Goal: Task Accomplishment & Management: Use online tool/utility

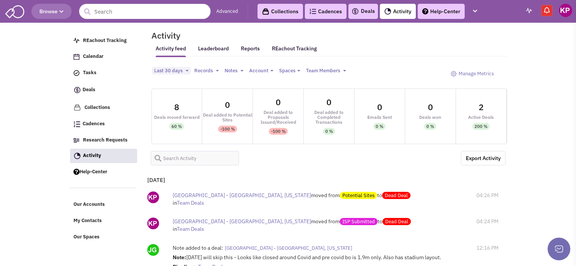
select select
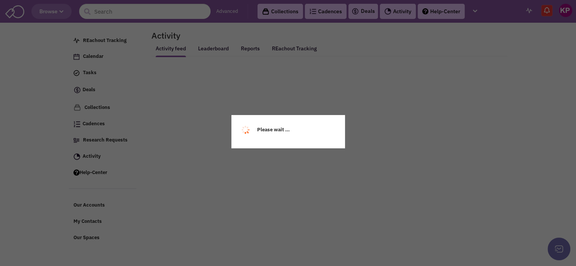
select select
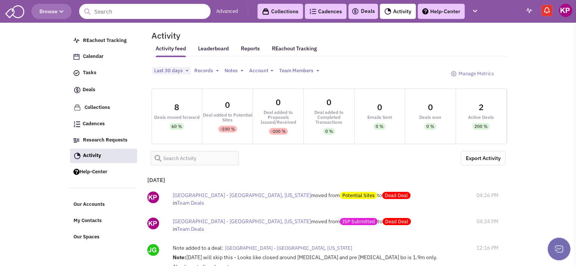
select select
click at [356, 16] on img at bounding box center [355, 11] width 8 height 9
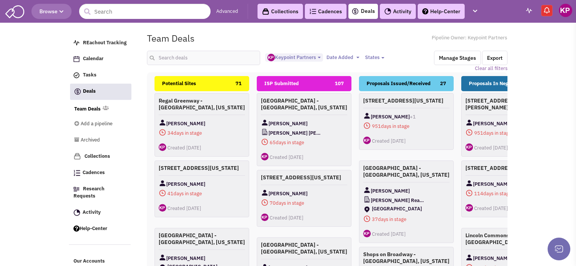
select select "1896"
select select
drag, startPoint x: 0, startPoint y: 0, endPoint x: 179, endPoint y: 58, distance: 187.6
click at [179, 58] on input "text" at bounding box center [204, 58] width 114 height 14
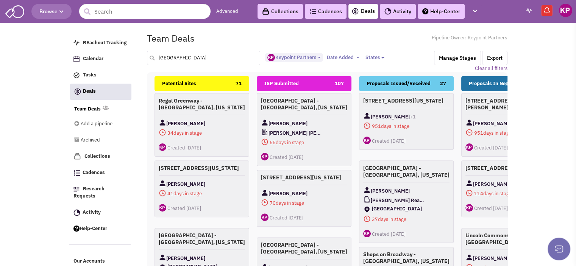
type input "[GEOGRAPHIC_DATA]"
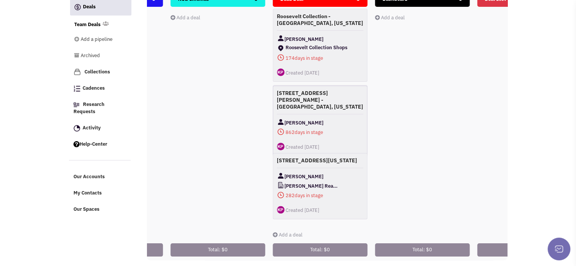
scroll to position [91, 0]
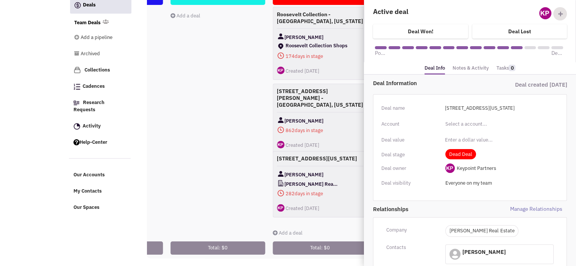
click at [462, 71] on link "Notes & Activity" at bounding box center [470, 68] width 36 height 11
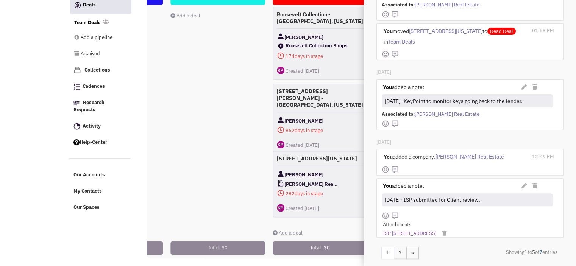
scroll to position [206, 0]
